Goal: Find specific page/section: Find specific page/section

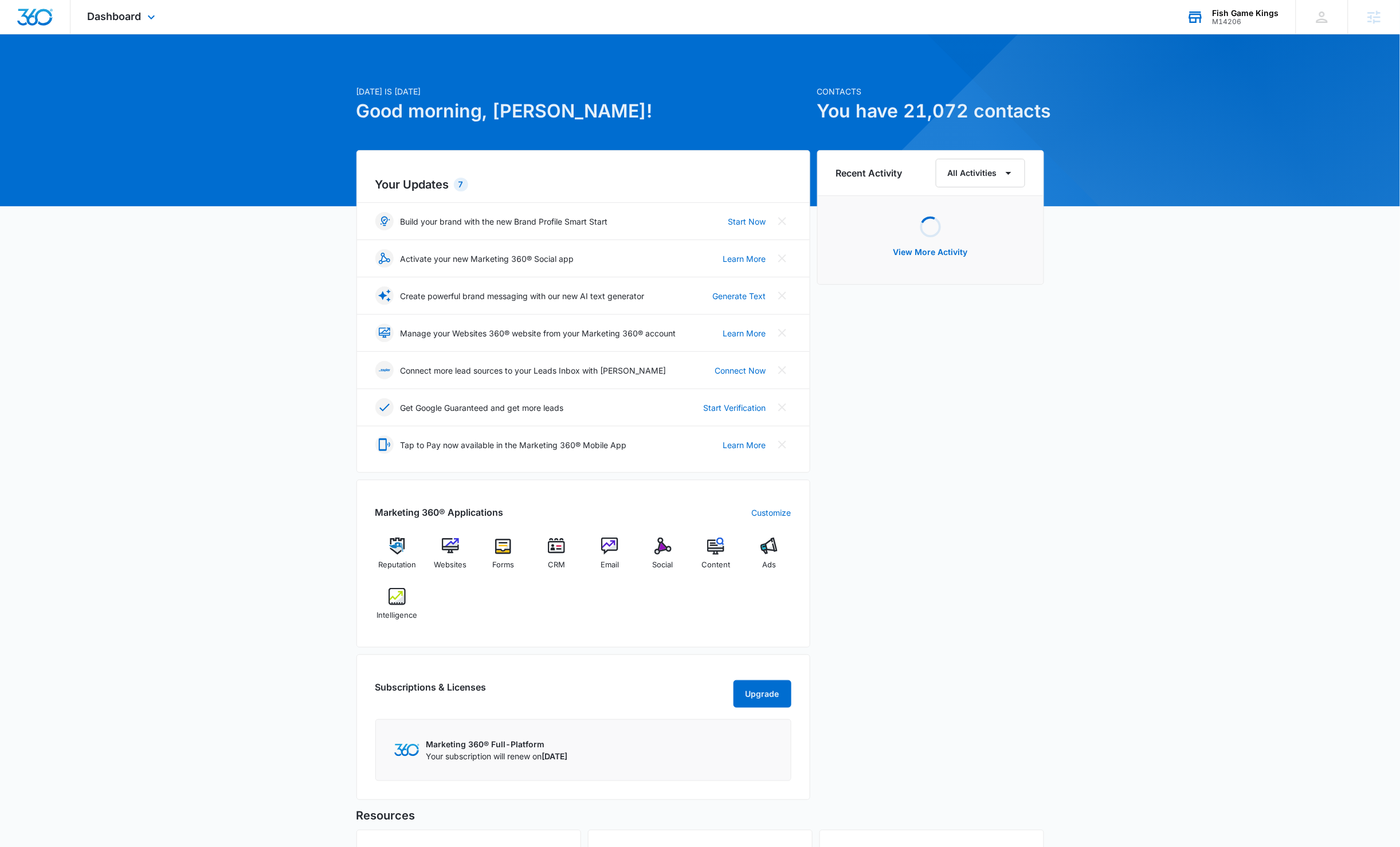
click at [1248, 10] on div "Fish Game Kings" at bounding box center [1245, 13] width 66 height 9
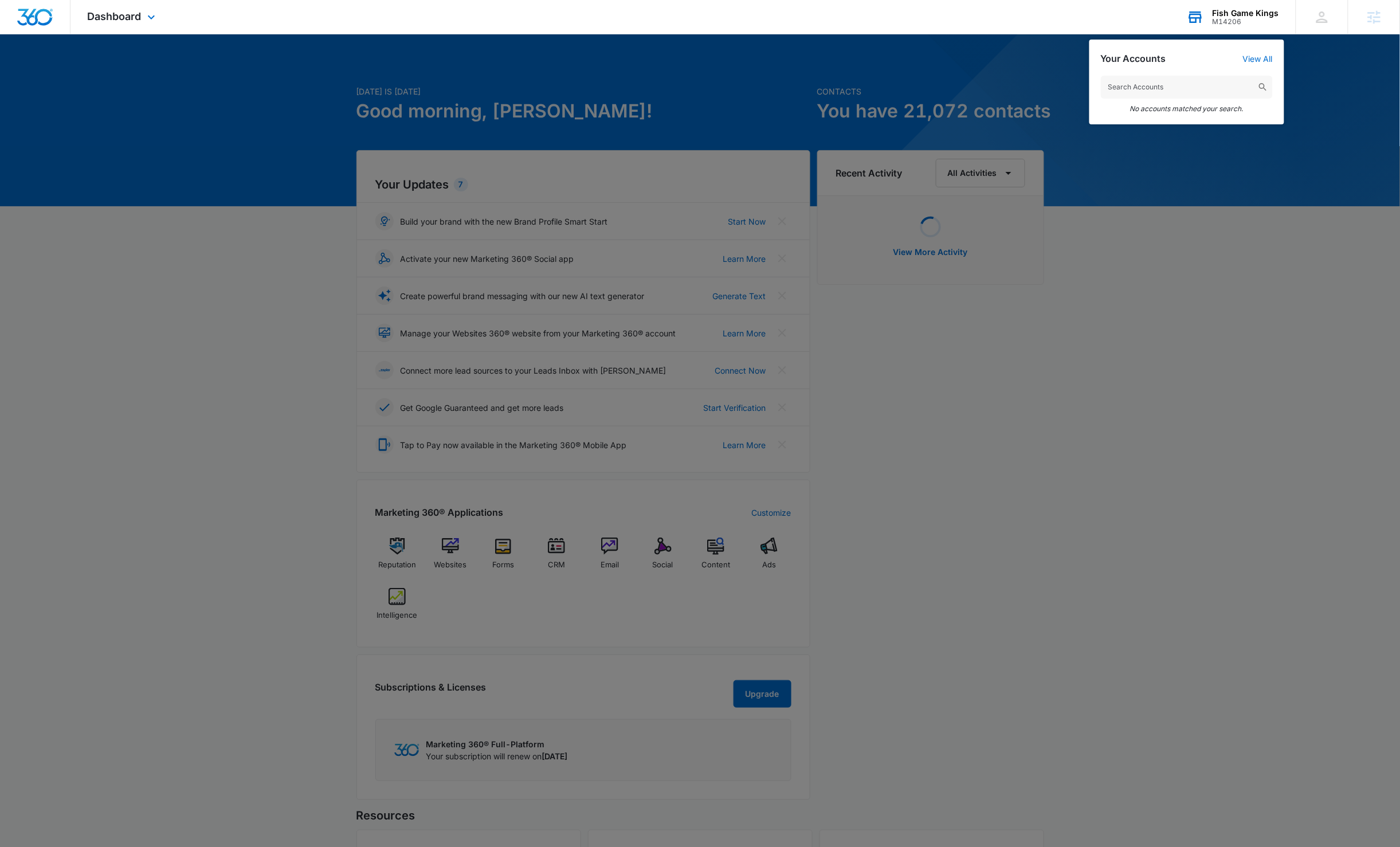
click at [1177, 89] on input "text" at bounding box center [1186, 87] width 172 height 23
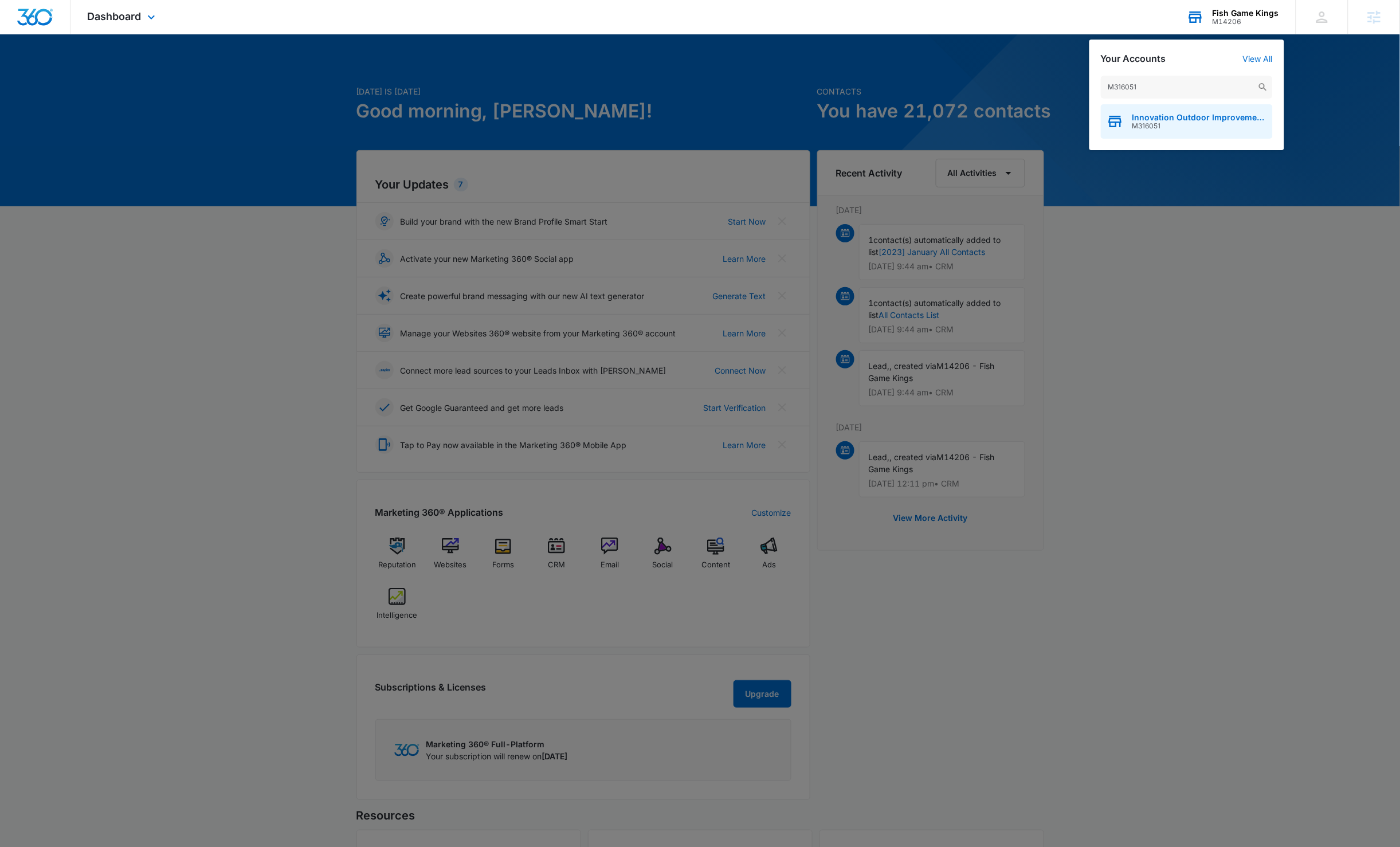
type input "M316051"
click at [1240, 117] on span "Innovation Outdoor Improvements Inc." at bounding box center [1200, 117] width 135 height 9
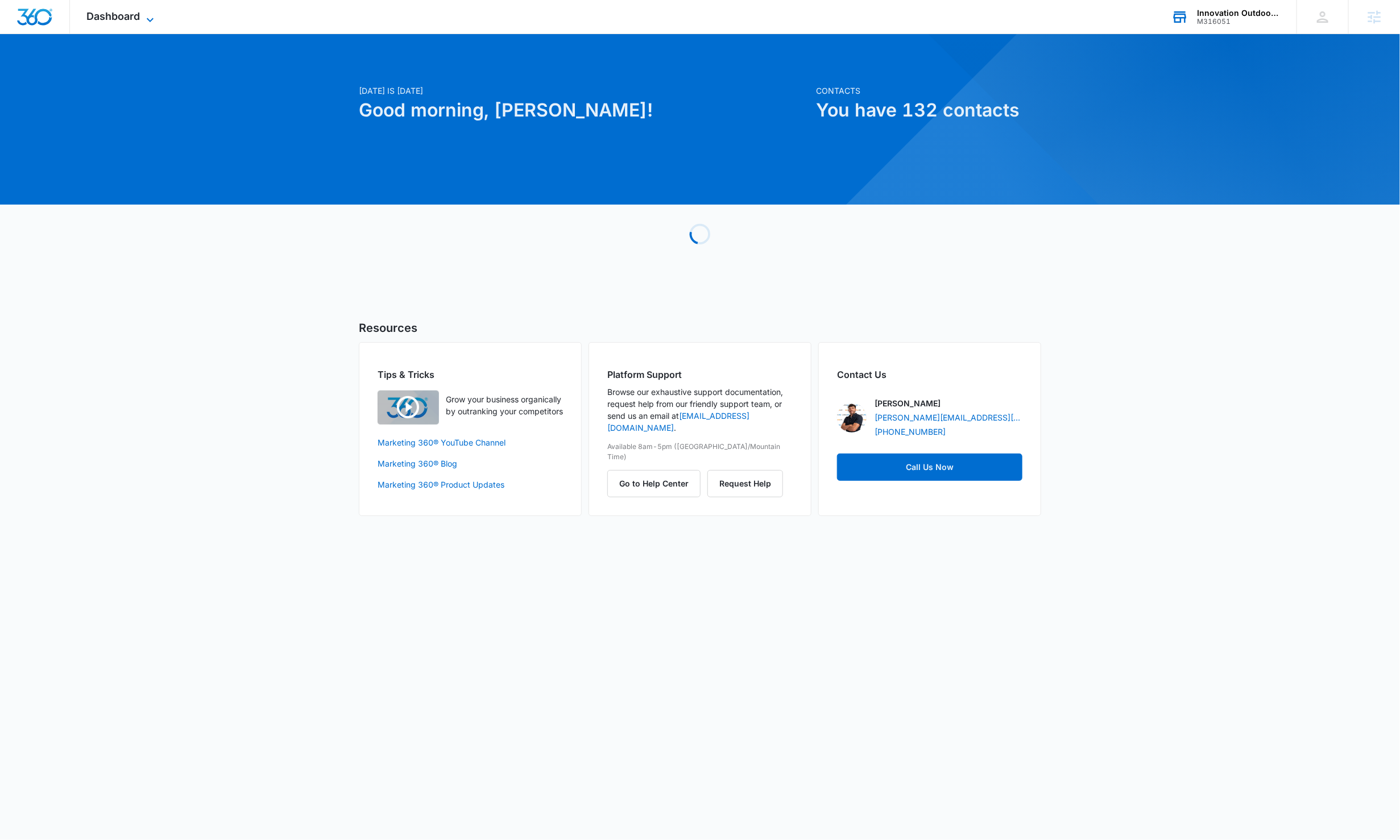
click at [100, 12] on span "Dashboard" at bounding box center [113, 16] width 53 height 12
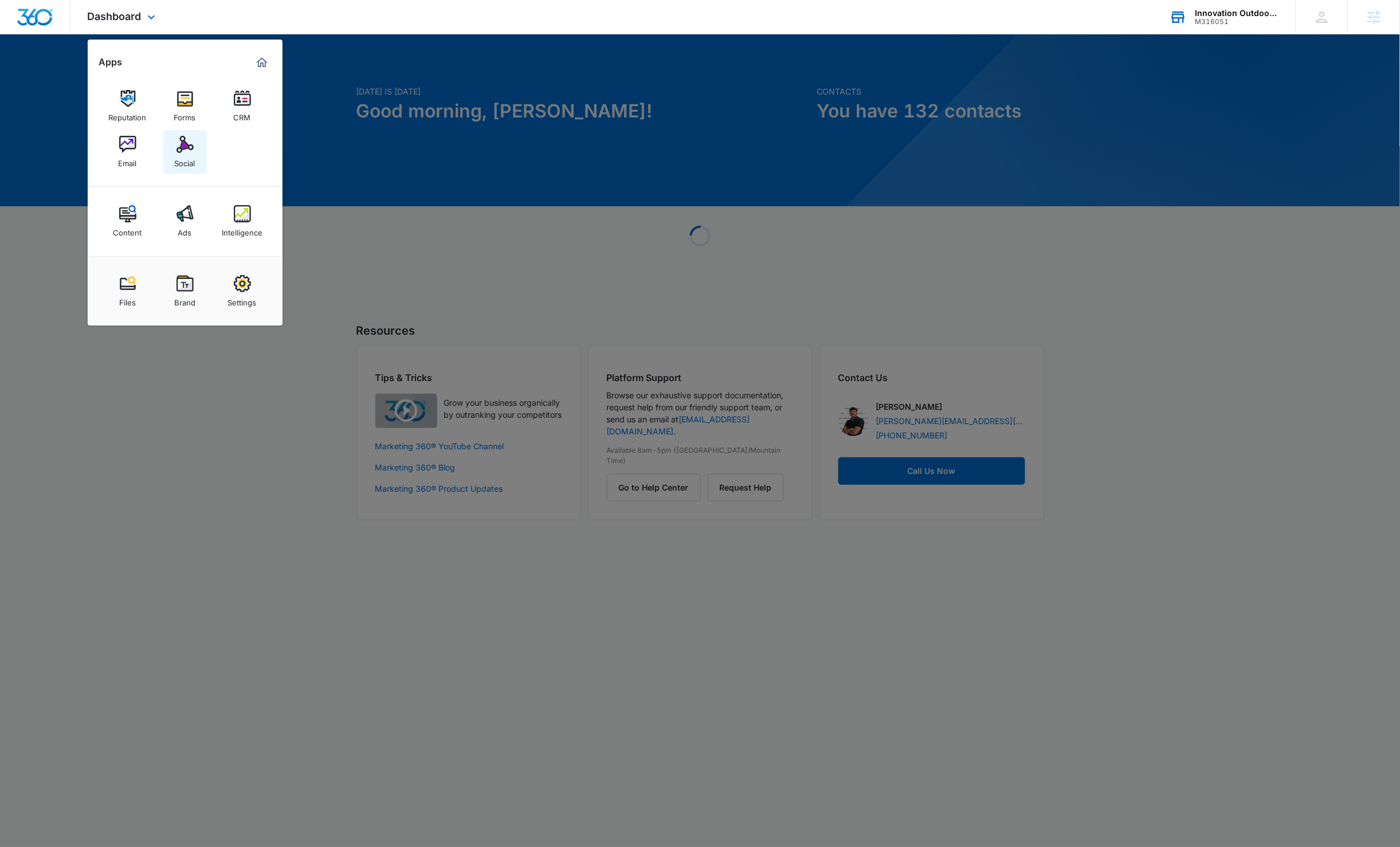
click at [184, 152] on img at bounding box center [185, 144] width 18 height 18
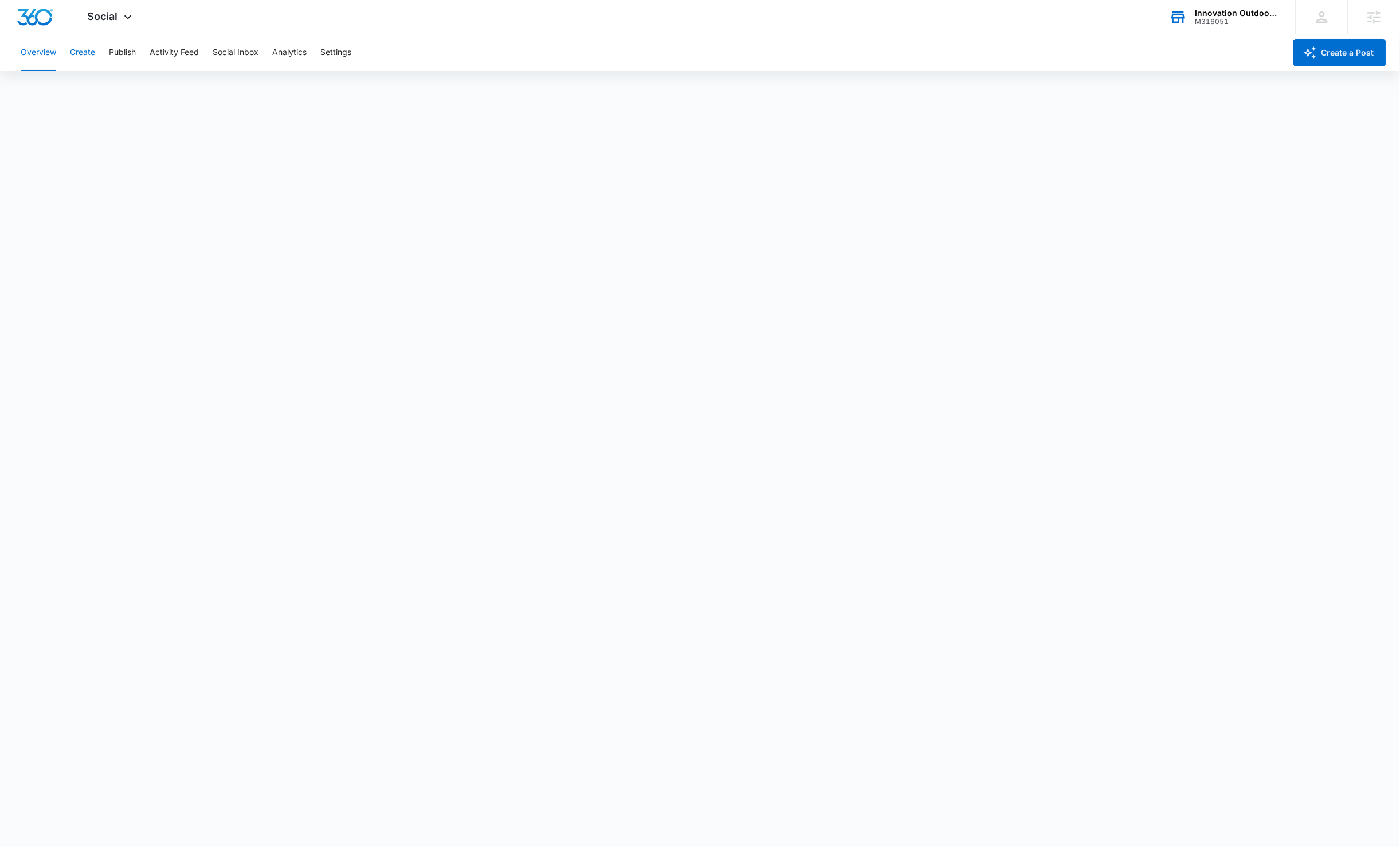
click at [85, 52] on button "Create" at bounding box center [83, 53] width 26 height 37
click at [117, 49] on button "Publish" at bounding box center [122, 53] width 27 height 37
click at [44, 53] on button "Overview" at bounding box center [38, 53] width 36 height 37
